Goal: Navigation & Orientation: Find specific page/section

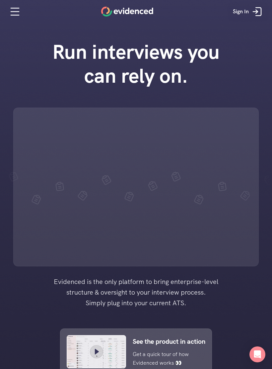
click at [258, 8] on icon at bounding box center [258, 12] width 5 height 8
